Goal: Navigation & Orientation: Find specific page/section

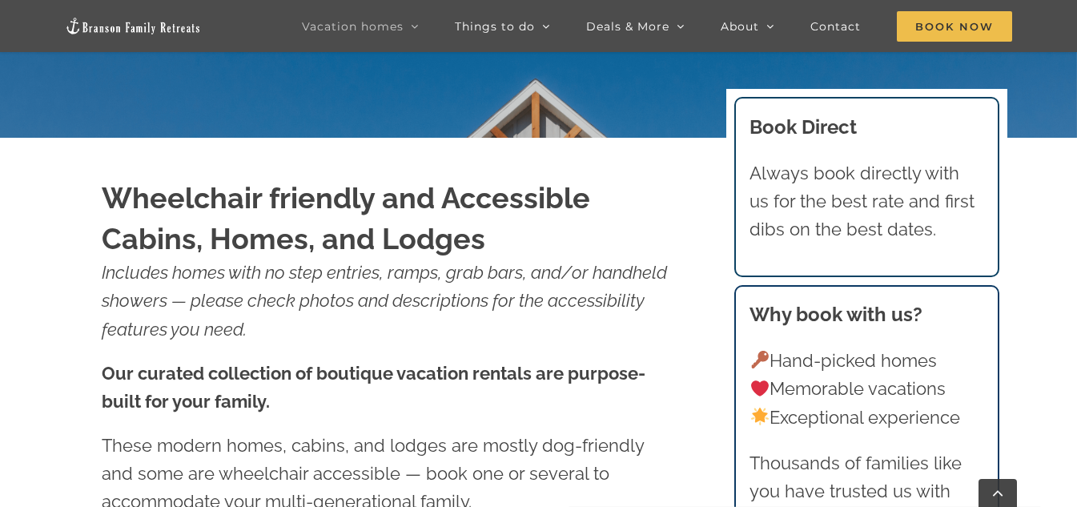
scroll to position [480, 0]
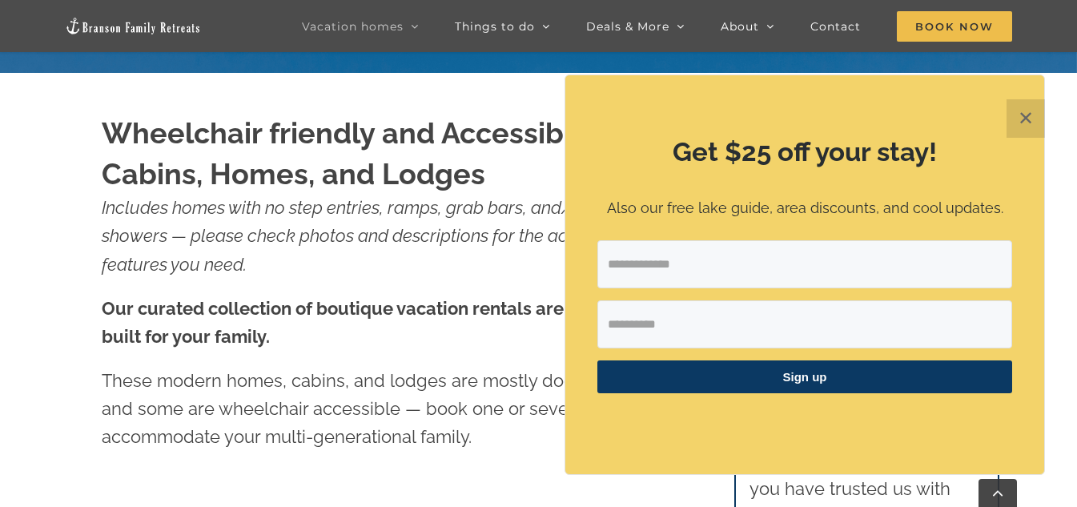
click at [1023, 120] on button "✕" at bounding box center [1025, 118] width 38 height 38
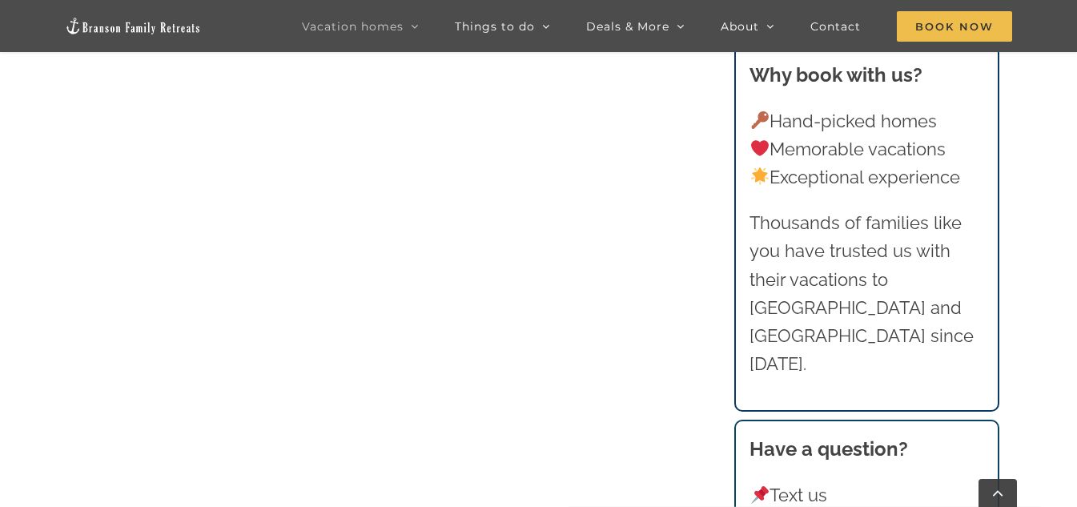
scroll to position [1841, 0]
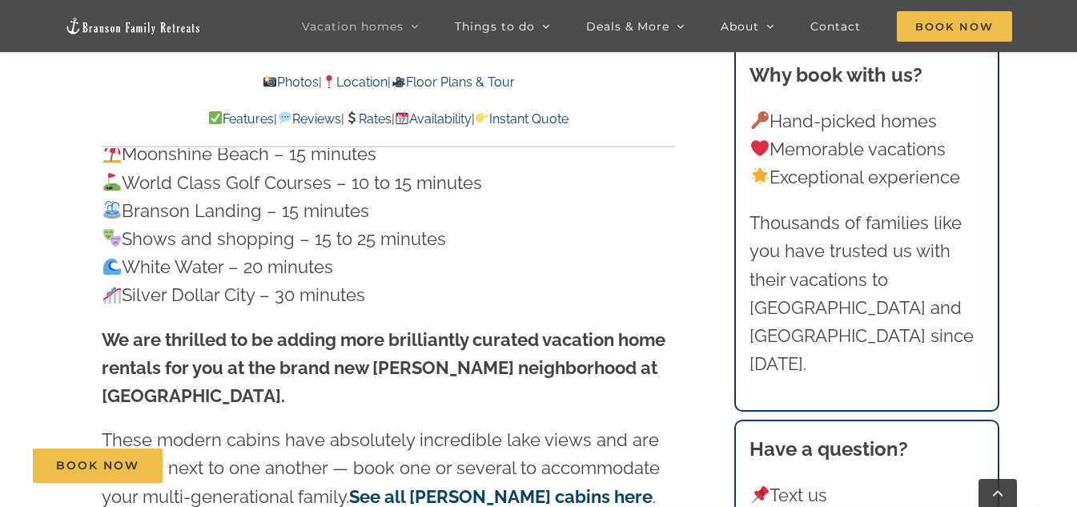
scroll to position [4643, 0]
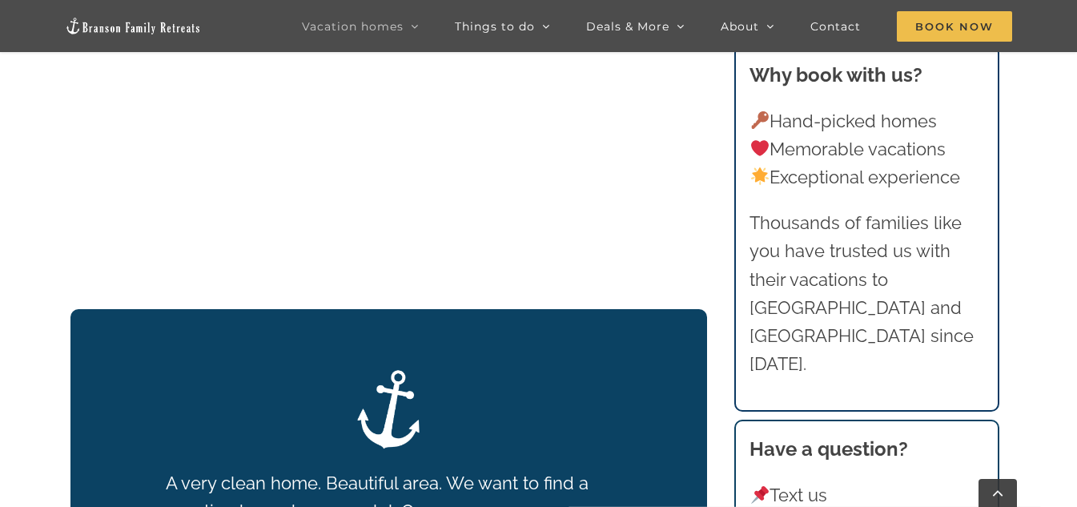
scroll to position [2685, 0]
